Goal: Task Accomplishment & Management: Manage account settings

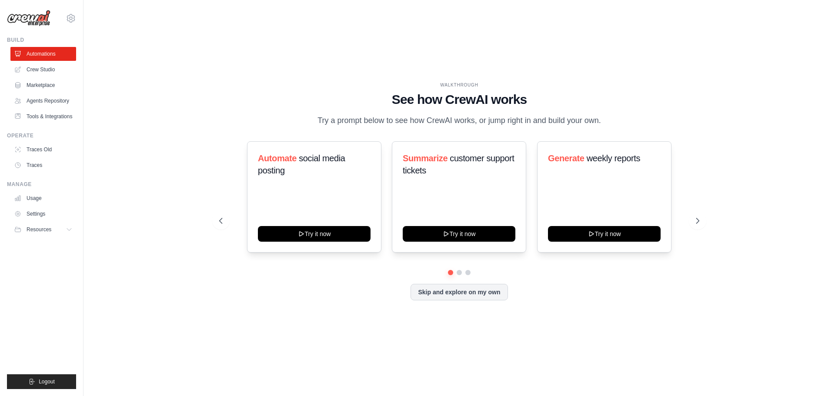
click at [60, 77] on ul "Automations Crew Studio Marketplace Agents Repository Tools & Integrations" at bounding box center [43, 85] width 66 height 77
click at [52, 71] on link "Crew Studio" at bounding box center [44, 70] width 66 height 14
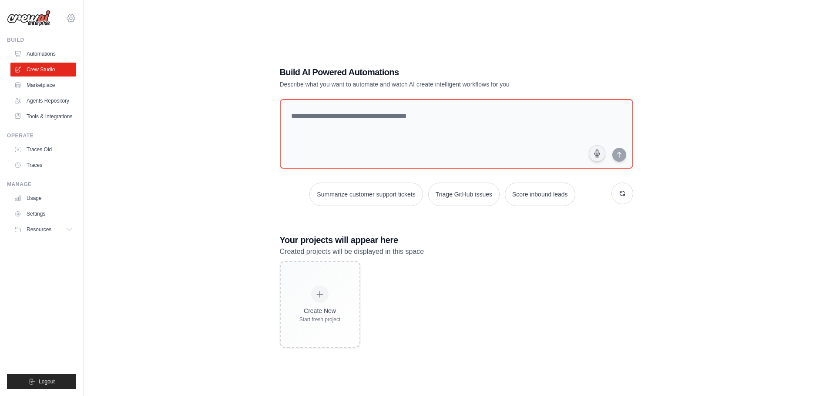
click at [70, 19] on icon at bounding box center [71, 18] width 3 height 3
click at [67, 21] on icon at bounding box center [71, 18] width 10 height 10
click at [85, 52] on span "Settings" at bounding box center [108, 54] width 69 height 9
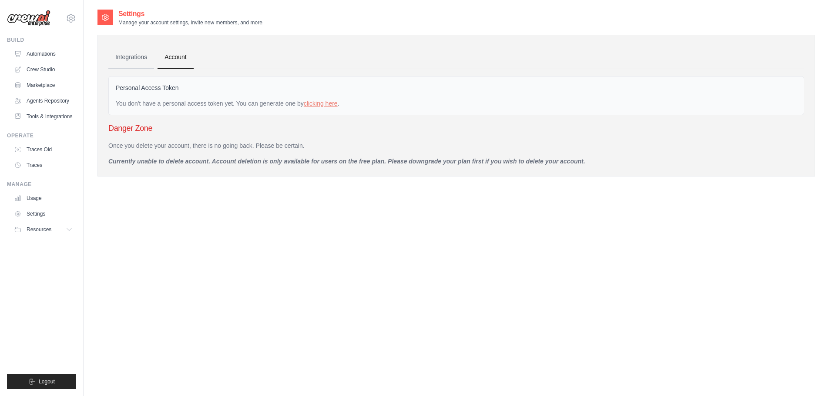
click at [116, 55] on link "Integrations" at bounding box center [131, 57] width 46 height 23
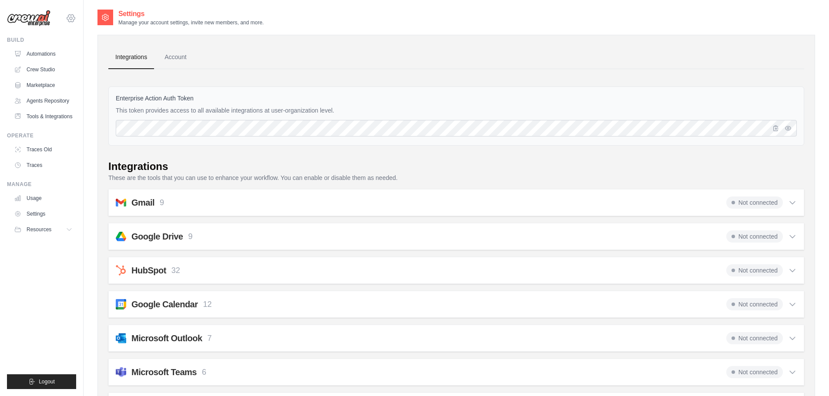
click at [70, 18] on icon at bounding box center [71, 18] width 10 height 10
click at [99, 11] on div at bounding box center [105, 18] width 16 height 16
